Goal: Navigation & Orientation: Find specific page/section

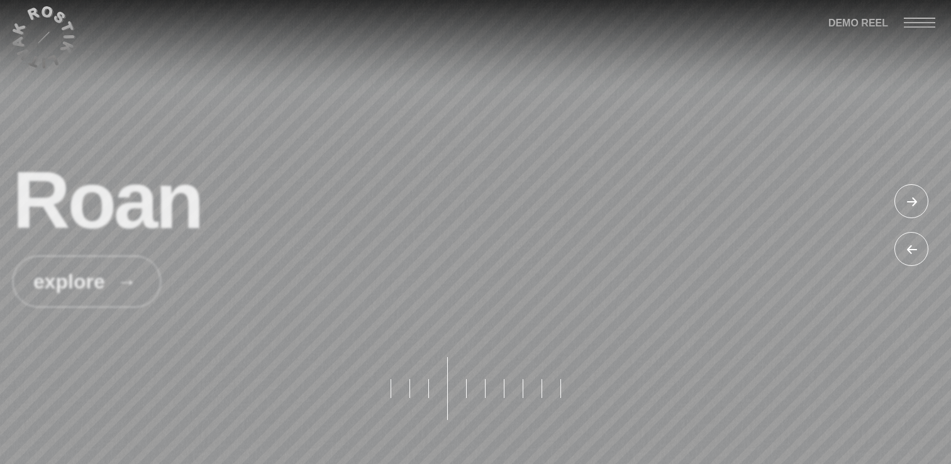
click at [911, 196] on div at bounding box center [913, 203] width 38 height 38
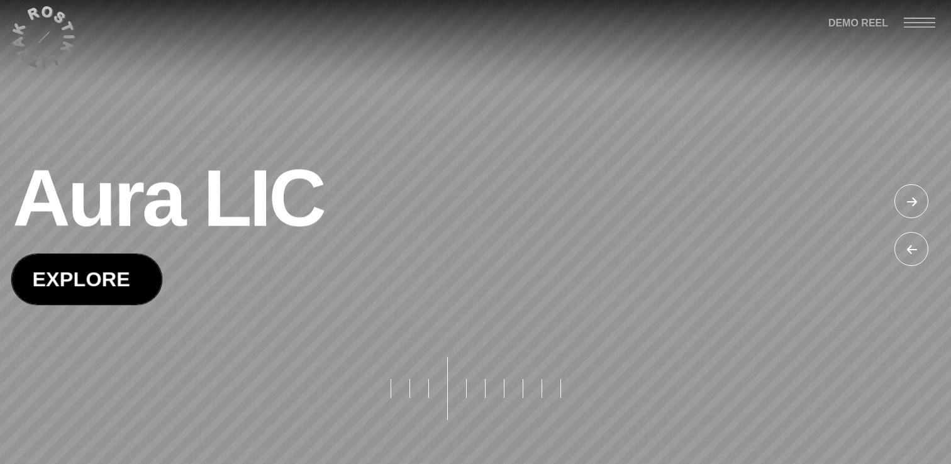
click at [90, 282] on span at bounding box center [87, 280] width 150 height 50
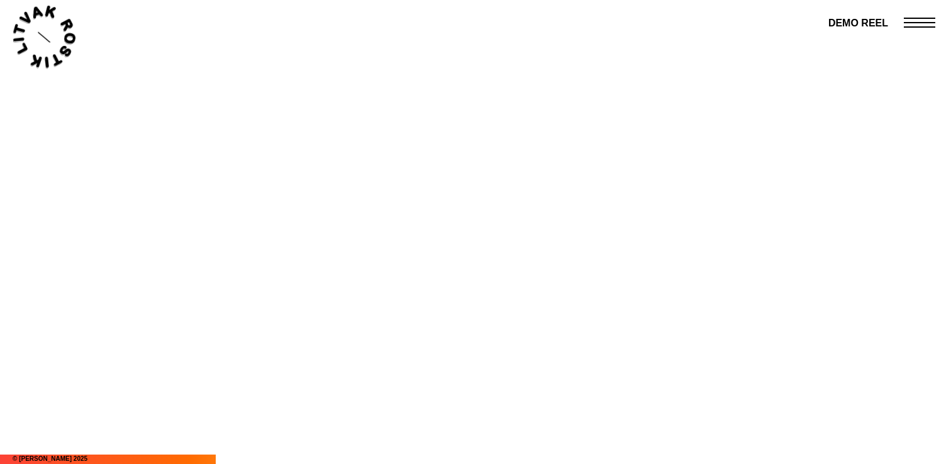
scroll to position [624, 0]
click at [928, 27] on span at bounding box center [919, 26] width 31 height 1
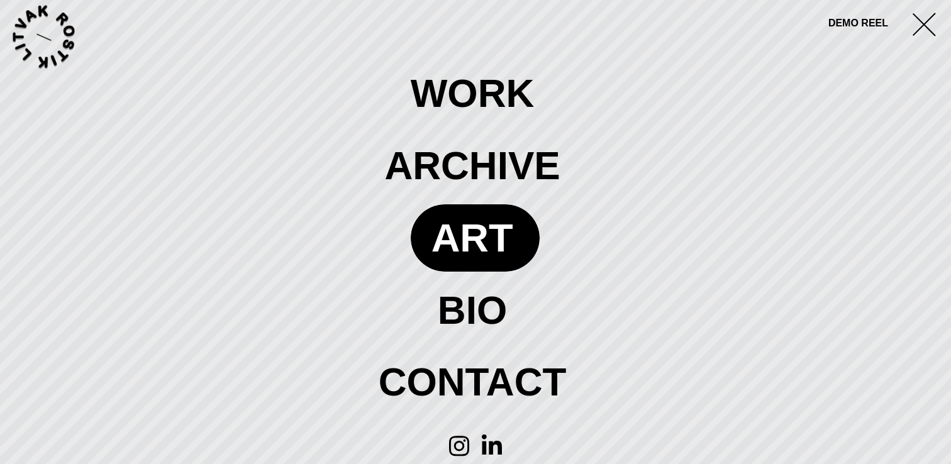
click at [467, 241] on span at bounding box center [476, 237] width 130 height 67
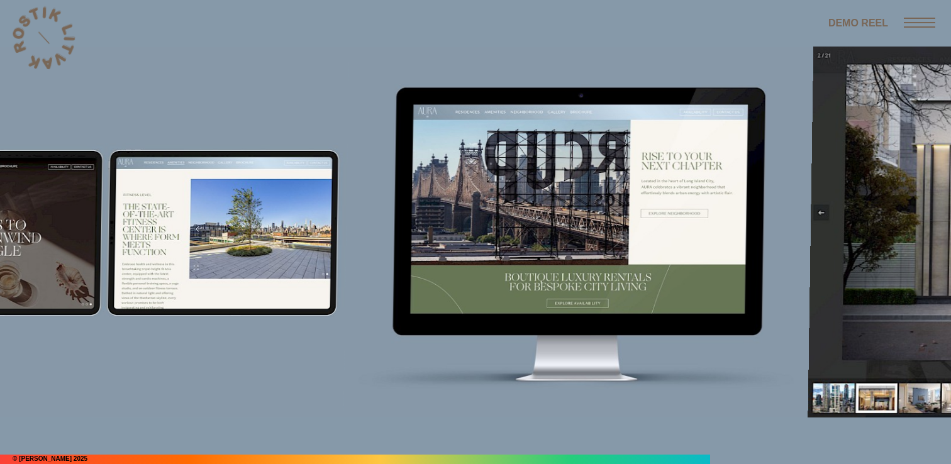
scroll to position [2493, 0]
